Goal: Information Seeking & Learning: Check status

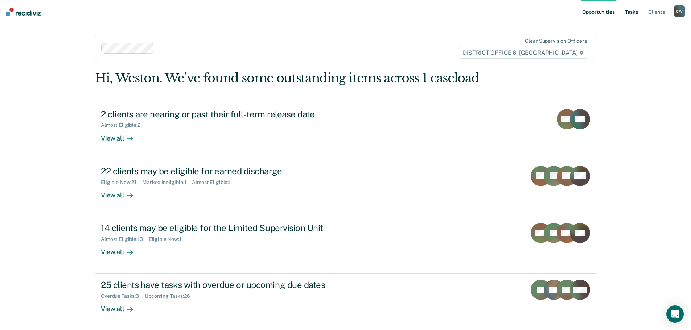
click at [636, 7] on link "Tasks" at bounding box center [632, 11] width 16 height 23
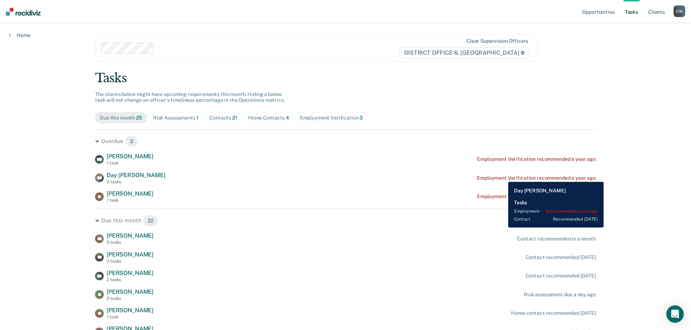
click at [503, 177] on div "Employment Verification recommended a year ago" at bounding box center [536, 178] width 119 height 6
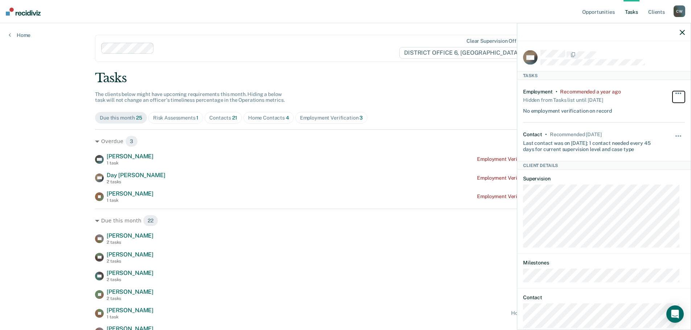
click at [678, 92] on span "button" at bounding box center [678, 92] width 1 height 1
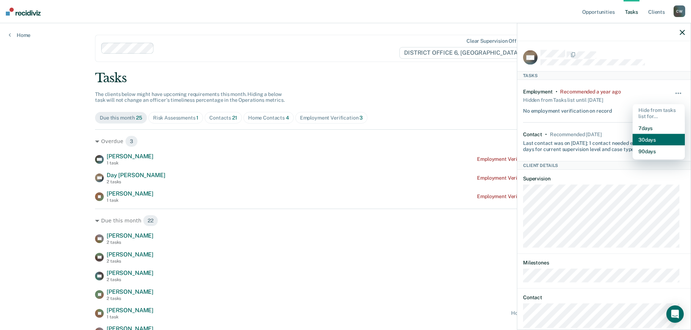
click at [656, 135] on button "30 days" at bounding box center [659, 140] width 52 height 12
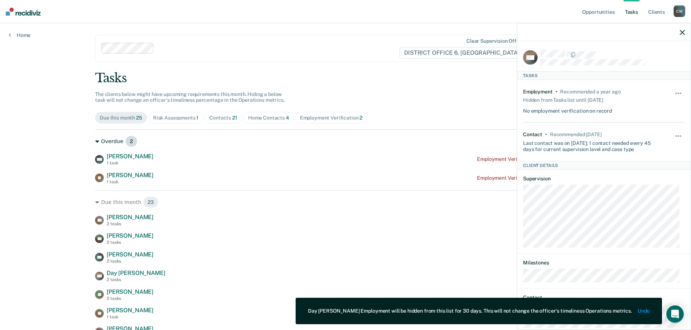
click at [444, 147] on div "Overdue 2" at bounding box center [345, 142] width 501 height 12
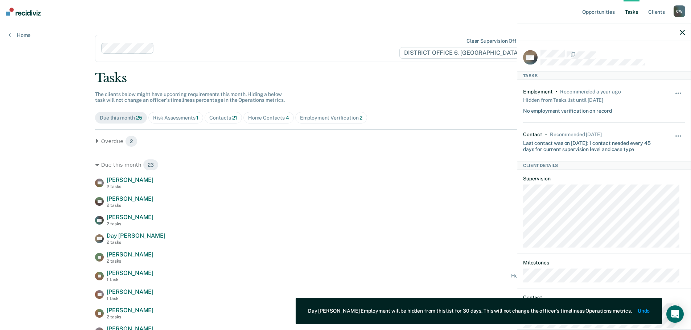
click at [440, 135] on div "Overdue 2 KW [PERSON_NAME] 1 task Employment Verification recommended a year ag…" at bounding box center [345, 138] width 501 height 18
click at [682, 33] on icon "button" at bounding box center [682, 32] width 5 height 5
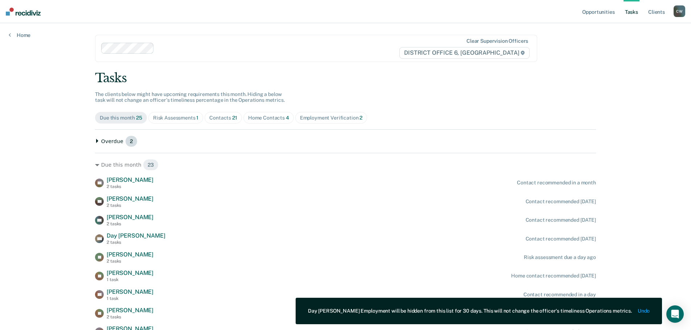
click at [96, 141] on icon at bounding box center [97, 141] width 2 height 4
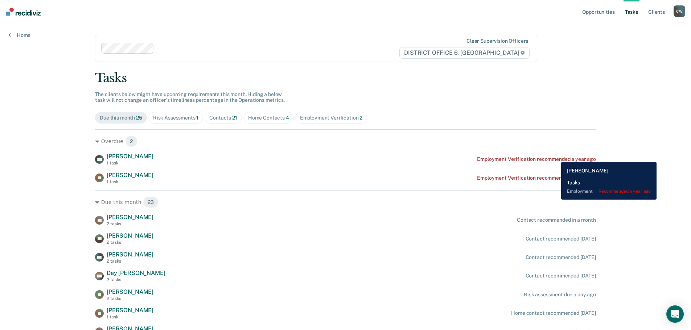
click at [556, 157] on div "Employment Verification recommended a year ago" at bounding box center [536, 159] width 119 height 6
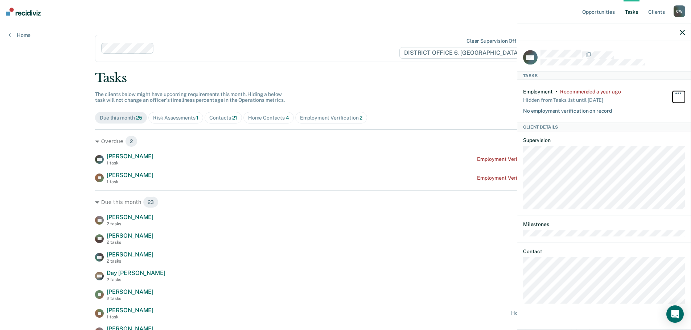
click at [676, 92] on span "button" at bounding box center [675, 92] width 1 height 1
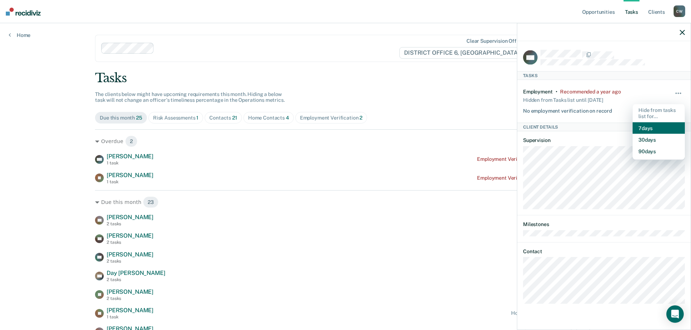
click at [655, 129] on button "7 days" at bounding box center [659, 128] width 52 height 12
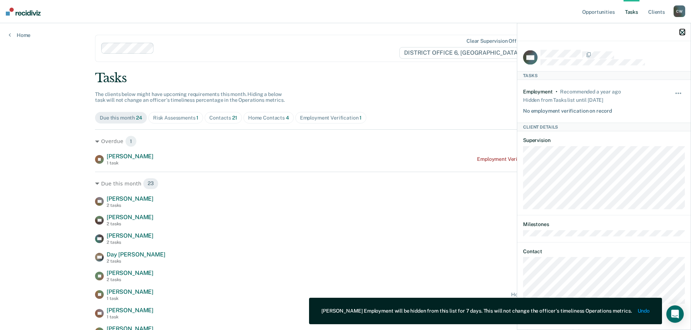
click at [681, 32] on icon "button" at bounding box center [682, 32] width 5 height 5
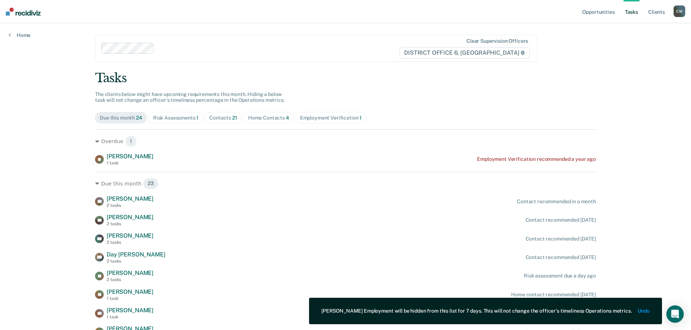
click at [178, 116] on div "Risk Assessments 1" at bounding box center [176, 118] width 46 height 6
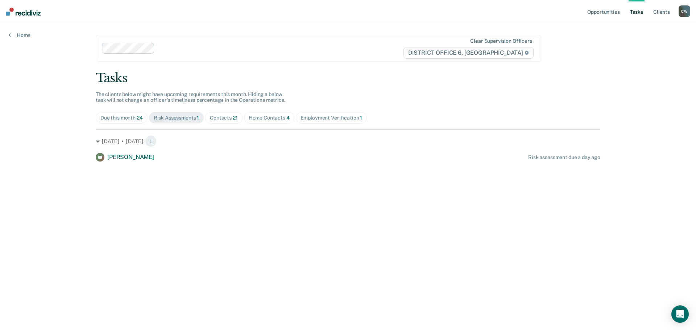
click at [119, 118] on div "Due this month 24" at bounding box center [121, 118] width 42 height 6
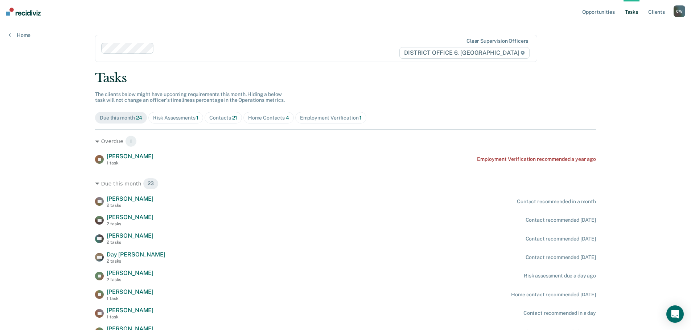
click at [165, 118] on div "Risk Assessments 1" at bounding box center [176, 118] width 46 height 6
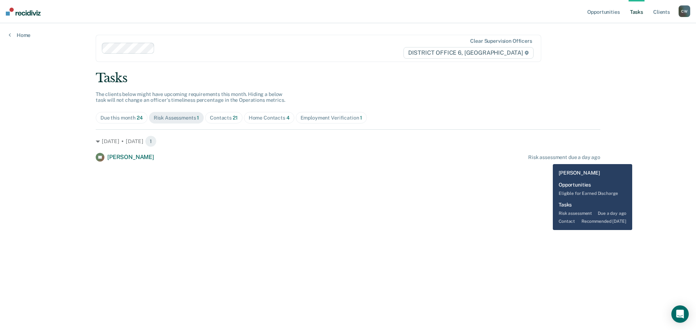
click at [548, 159] on div "Risk assessment due a day ago" at bounding box center [564, 158] width 72 height 6
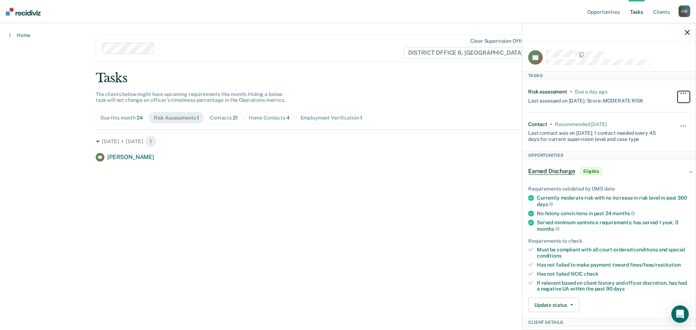
click at [678, 91] on button "button" at bounding box center [684, 97] width 12 height 12
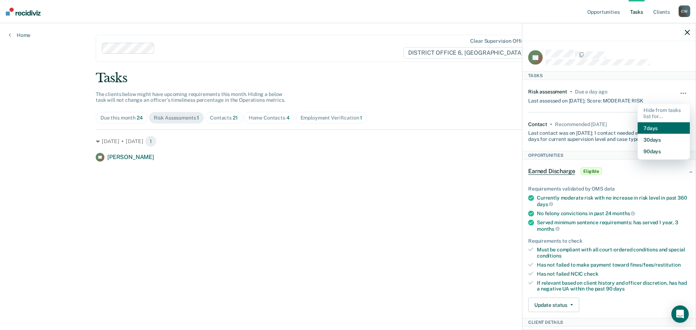
click at [658, 123] on button "7 days" at bounding box center [664, 128] width 52 height 12
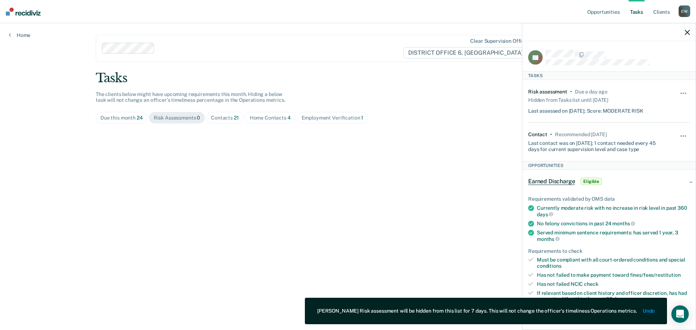
click at [118, 121] on span "Due this month 24" at bounding box center [122, 118] width 52 height 12
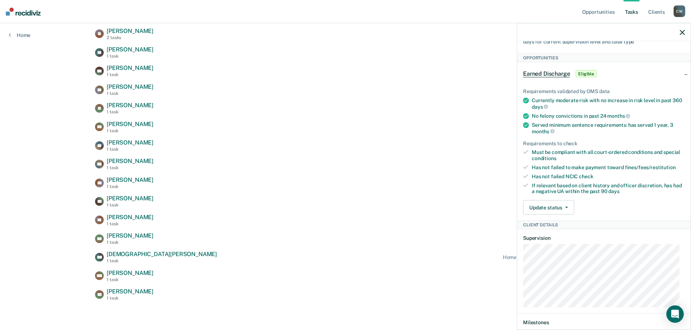
scroll to position [87, 0]
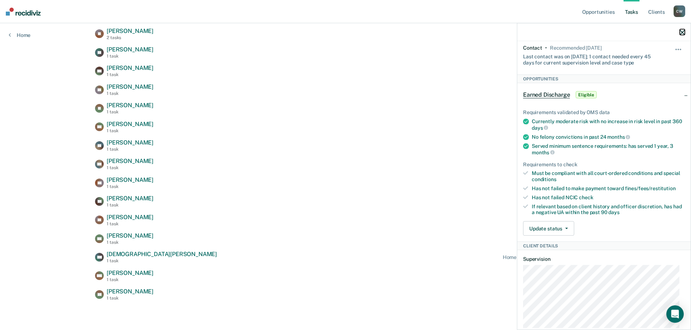
click at [681, 33] on icon "button" at bounding box center [682, 32] width 5 height 5
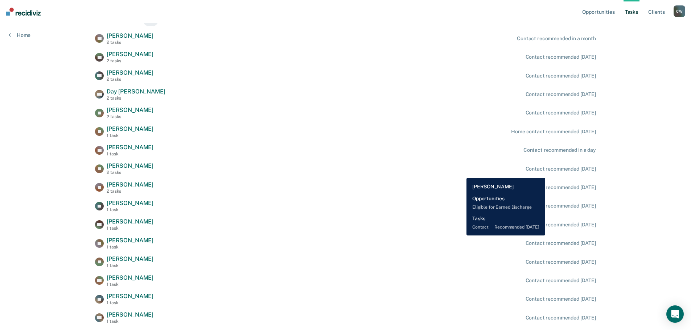
scroll to position [136, 0]
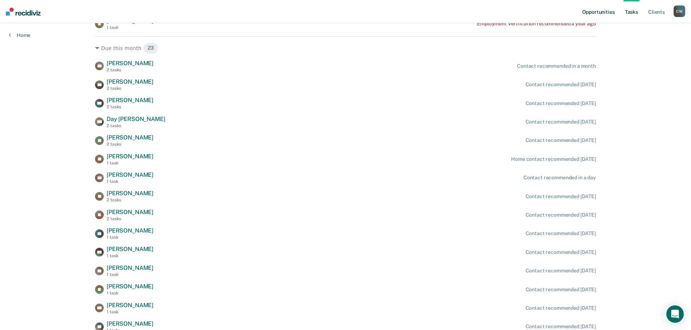
click at [604, 9] on link "Opportunities" at bounding box center [598, 11] width 35 height 23
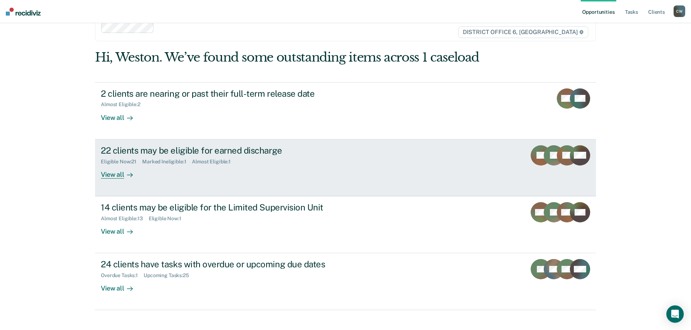
scroll to position [30, 0]
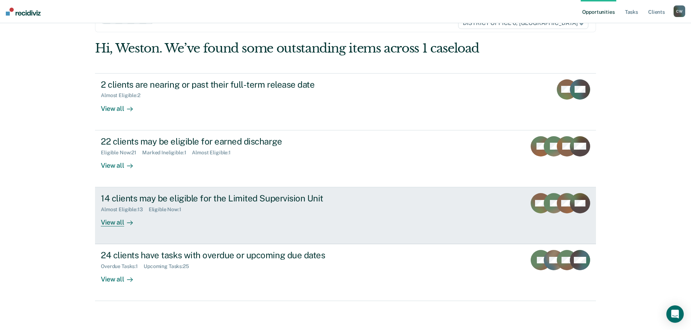
click at [139, 205] on div "Almost Eligible : 13 Eligible Now : 1" at bounding box center [228, 208] width 255 height 9
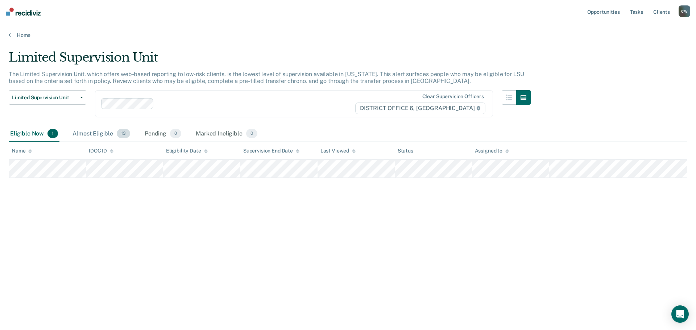
click at [101, 135] on div "Almost Eligible 13" at bounding box center [101, 134] width 61 height 16
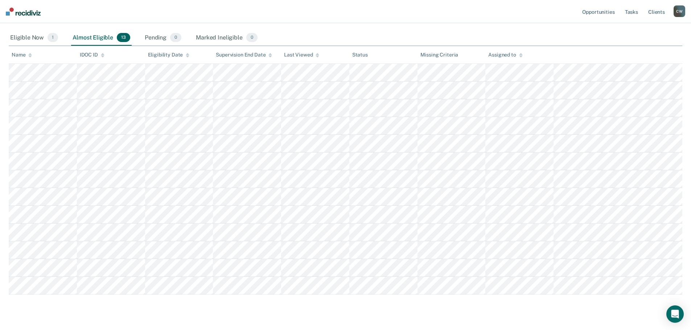
scroll to position [109, 0]
